Goal: Information Seeking & Learning: Understand process/instructions

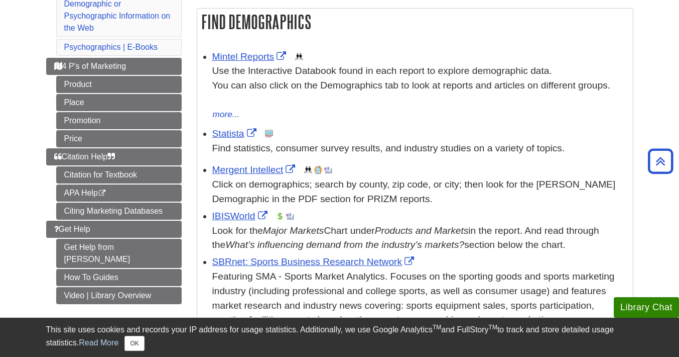
scroll to position [171, 0]
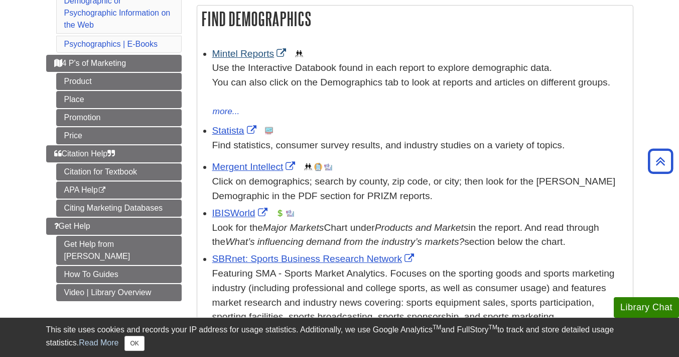
click at [231, 48] on link "Mintel Reports" at bounding box center [250, 53] width 77 height 11
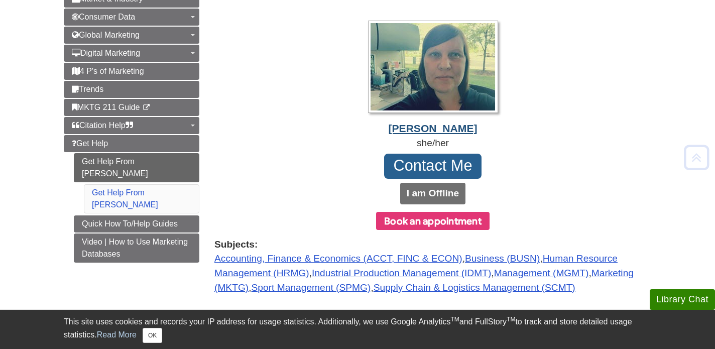
scroll to position [155, 0]
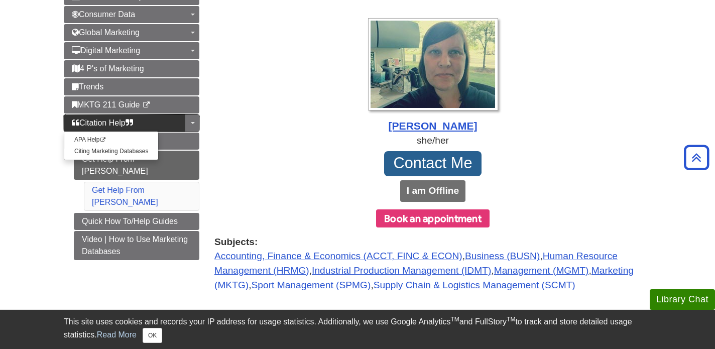
click at [177, 122] on link "Citation Help" at bounding box center [132, 122] width 136 height 17
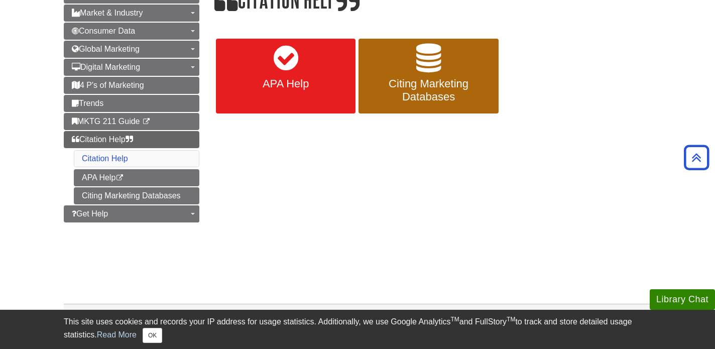
scroll to position [122, 0]
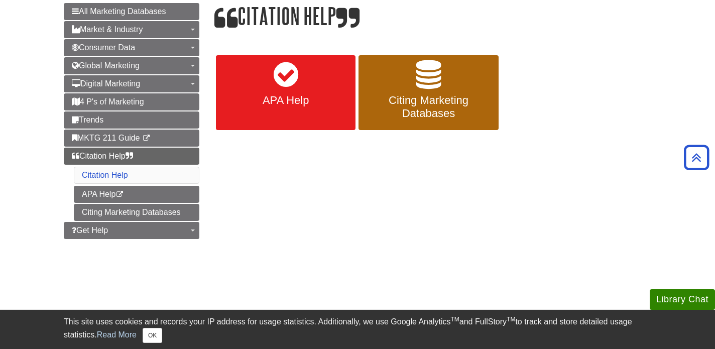
click at [293, 87] on icon at bounding box center [286, 74] width 25 height 29
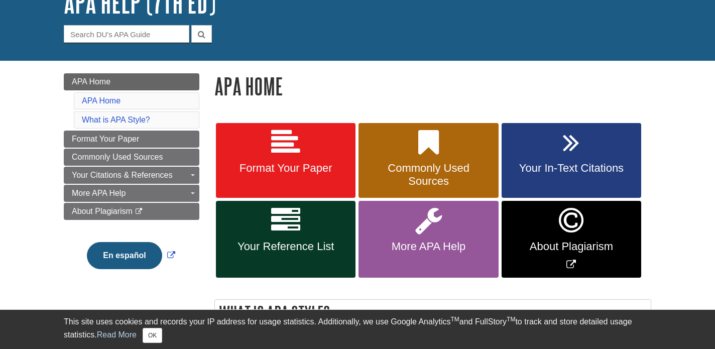
scroll to position [90, 0]
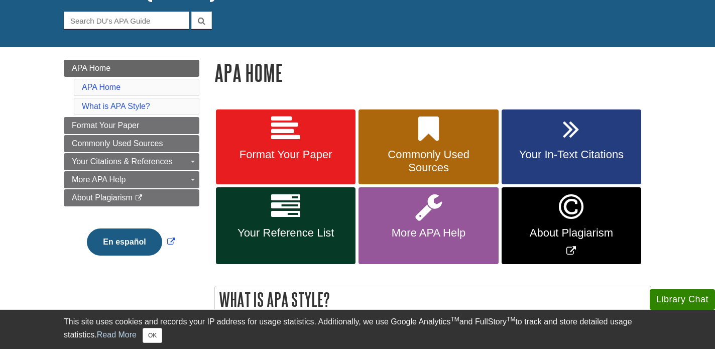
click at [314, 136] on link "Format Your Paper" at bounding box center [286, 146] width 140 height 75
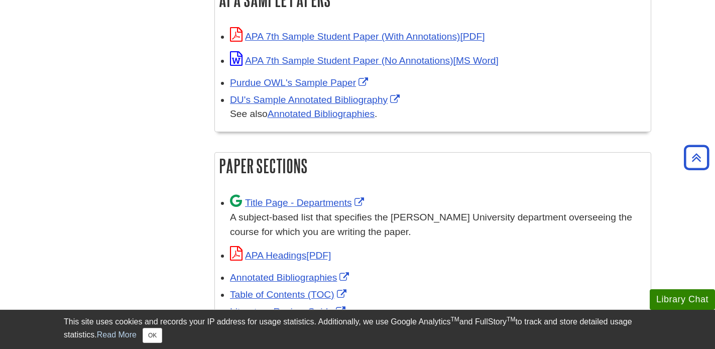
scroll to position [518, 0]
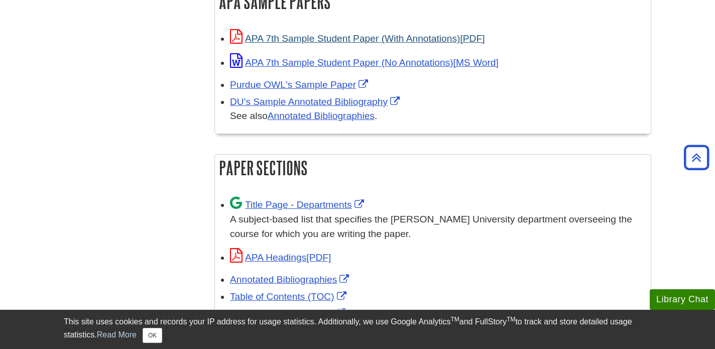
click at [405, 37] on link "APA 7th Sample Student Paper (With Annotations)" at bounding box center [357, 38] width 255 height 11
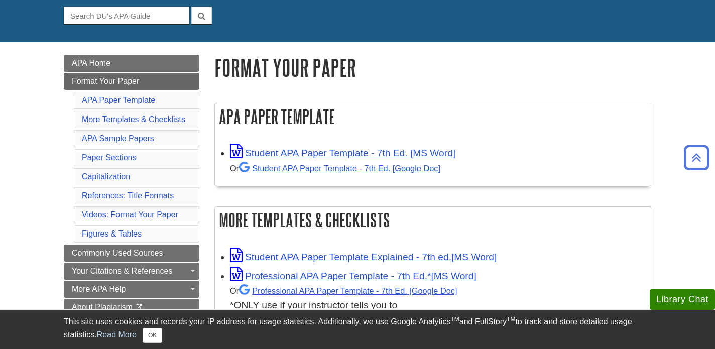
scroll to position [94, 0]
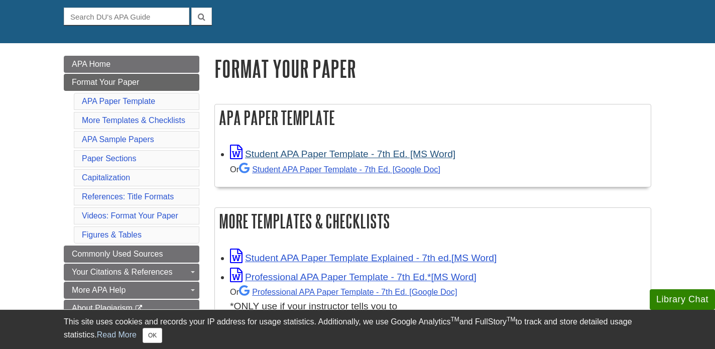
click at [281, 153] on link "Student APA Paper Template - 7th Ed. [MS Word]" at bounding box center [342, 154] width 225 height 11
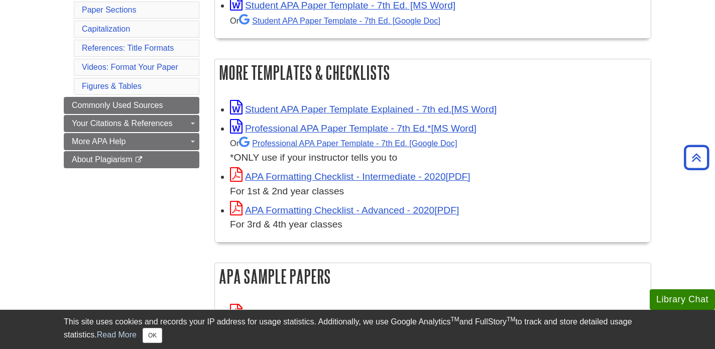
scroll to position [244, 0]
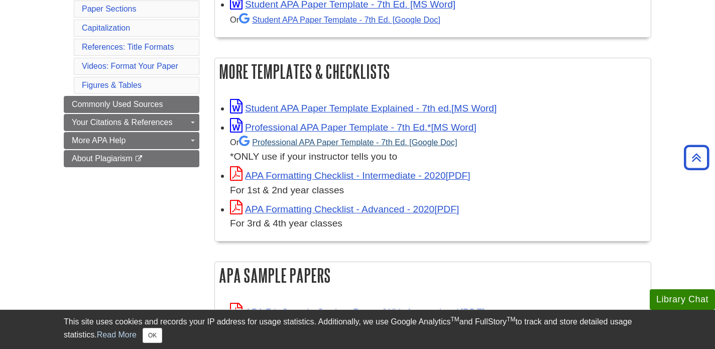
click at [325, 140] on link "Professional APA Paper Template - 7th Ed." at bounding box center [348, 142] width 218 height 9
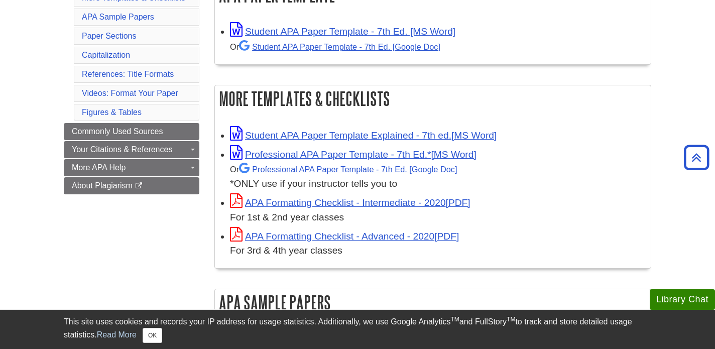
scroll to position [216, 0]
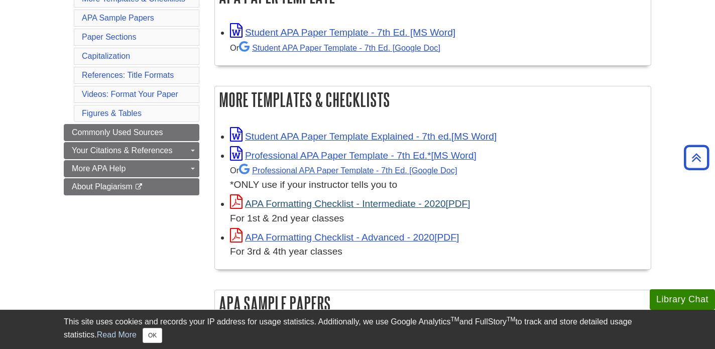
click at [392, 200] on link "APA Formatting Checklist - Intermediate - 2020" at bounding box center [350, 203] width 241 height 11
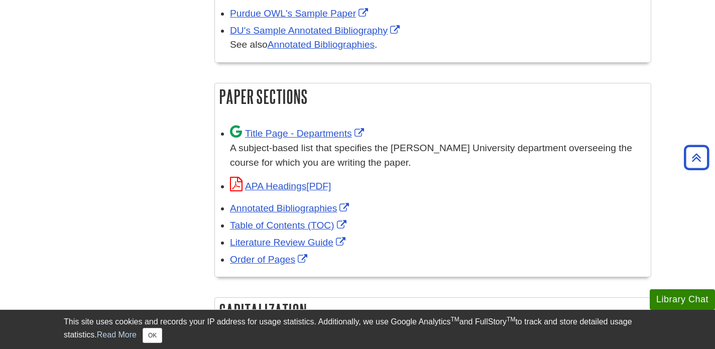
scroll to position [592, 0]
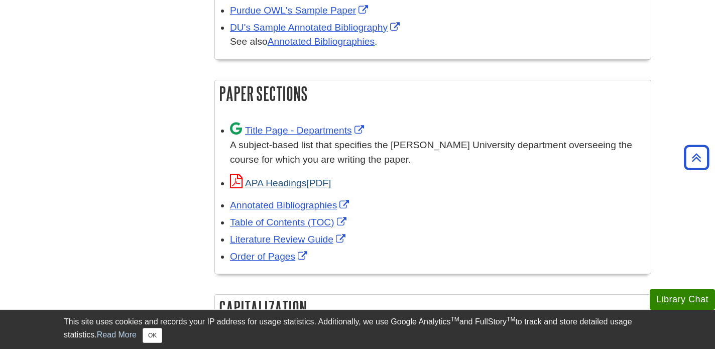
click at [284, 179] on link "APA Headings" at bounding box center [280, 183] width 101 height 11
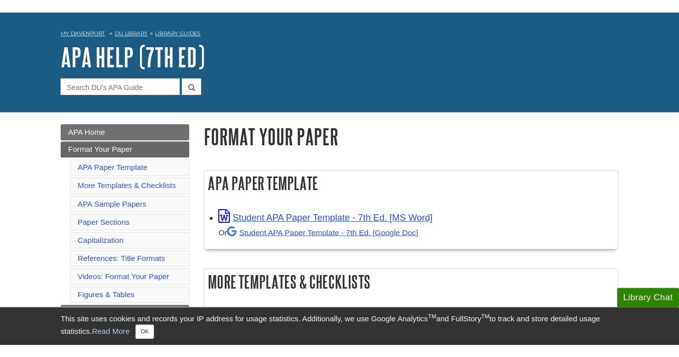
scroll to position [37, 0]
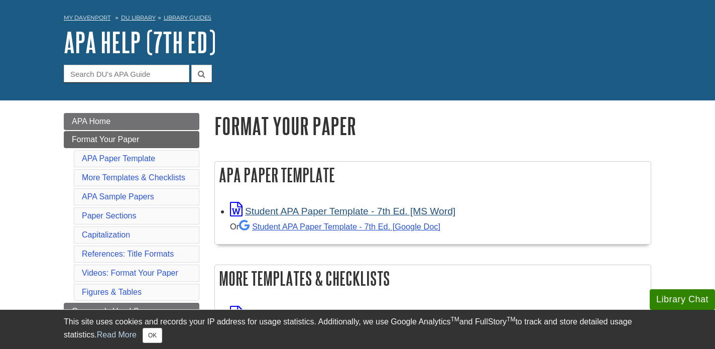
click at [361, 213] on link "Student APA Paper Template - 7th Ed. [MS Word]" at bounding box center [342, 211] width 225 height 11
